Goal: Go to known website: Access a specific website the user already knows

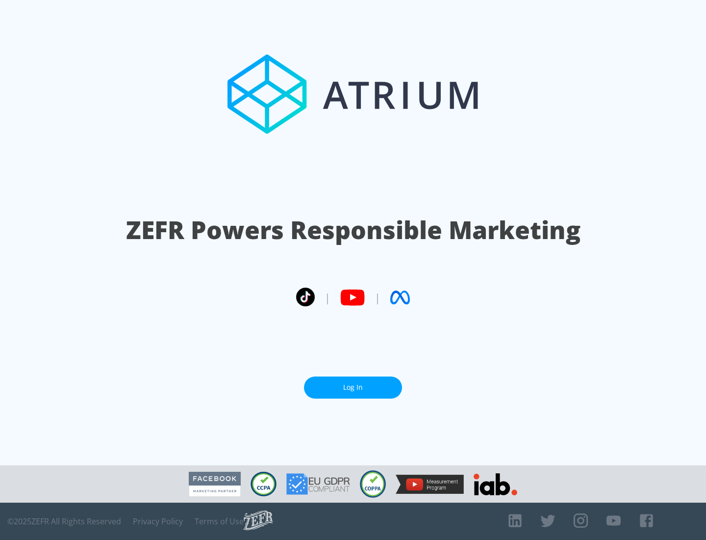
click at [353, 387] on link "Log In" at bounding box center [353, 387] width 98 height 22
